Goal: Complete application form

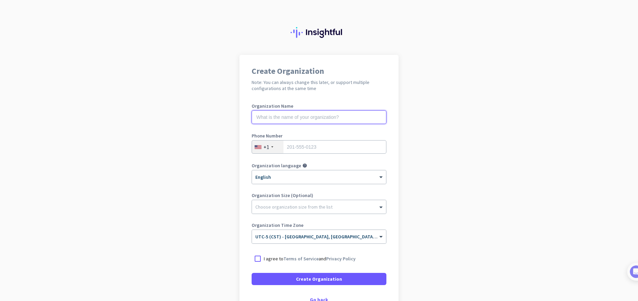
click at [267, 116] on input "text" at bounding box center [319, 117] width 135 height 14
type input "Mercor"
click at [257, 258] on div at bounding box center [258, 259] width 12 height 12
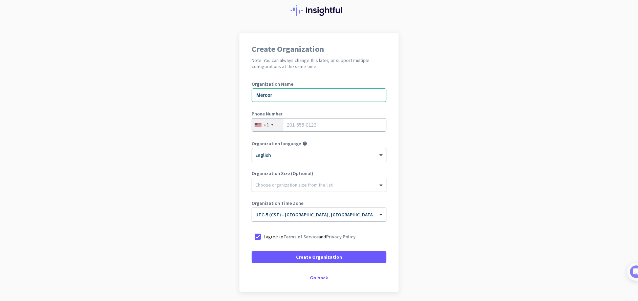
scroll to position [34, 0]
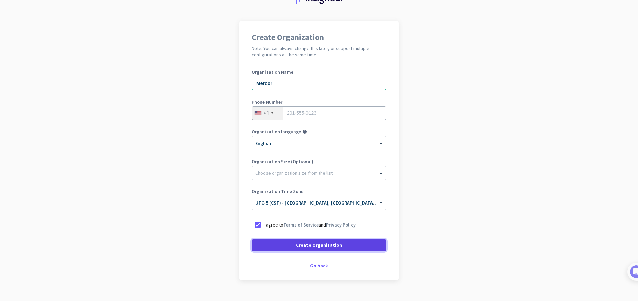
click at [292, 242] on span at bounding box center [319, 245] width 135 height 16
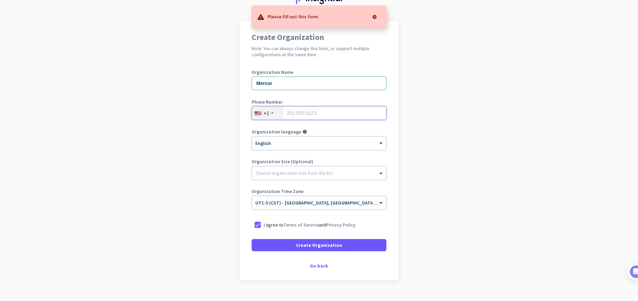
click at [316, 111] on input "tel" at bounding box center [319, 113] width 135 height 14
click at [310, 112] on input "tel" at bounding box center [319, 113] width 135 height 14
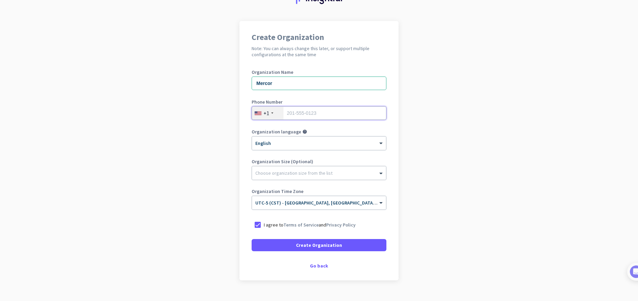
click at [314, 115] on input "tel" at bounding box center [319, 113] width 135 height 14
click at [296, 110] on input "tel" at bounding box center [319, 113] width 135 height 14
click at [287, 114] on input "tel" at bounding box center [319, 113] width 135 height 14
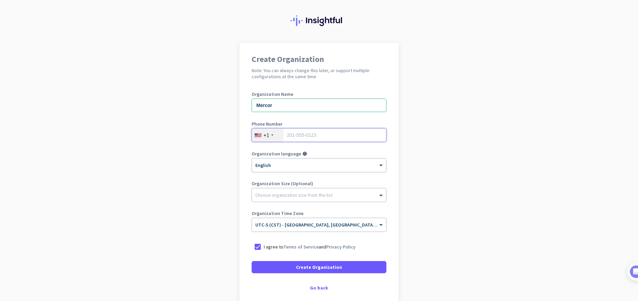
scroll to position [0, 0]
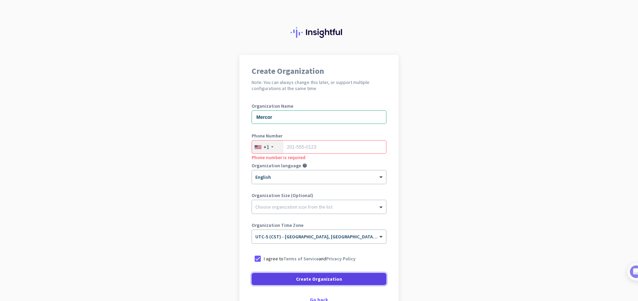
click at [303, 283] on span at bounding box center [319, 279] width 135 height 16
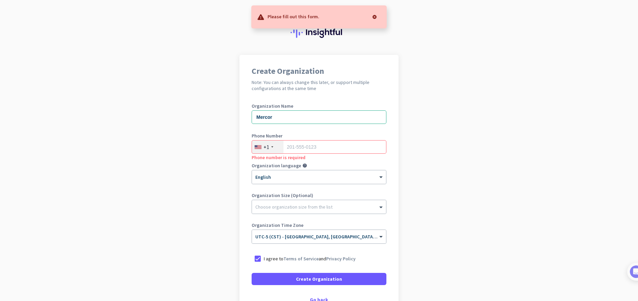
click at [374, 15] on div at bounding box center [375, 17] width 14 height 14
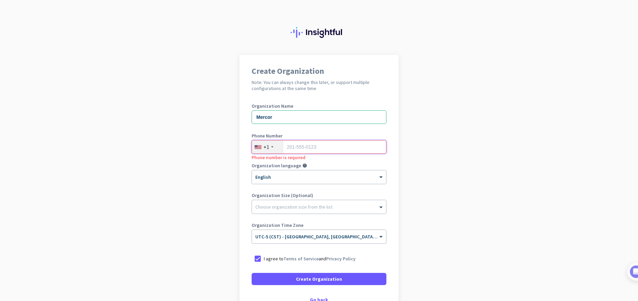
click at [297, 149] on input "tel" at bounding box center [319, 147] width 135 height 14
type input "2"
